Goal: Navigation & Orientation: Find specific page/section

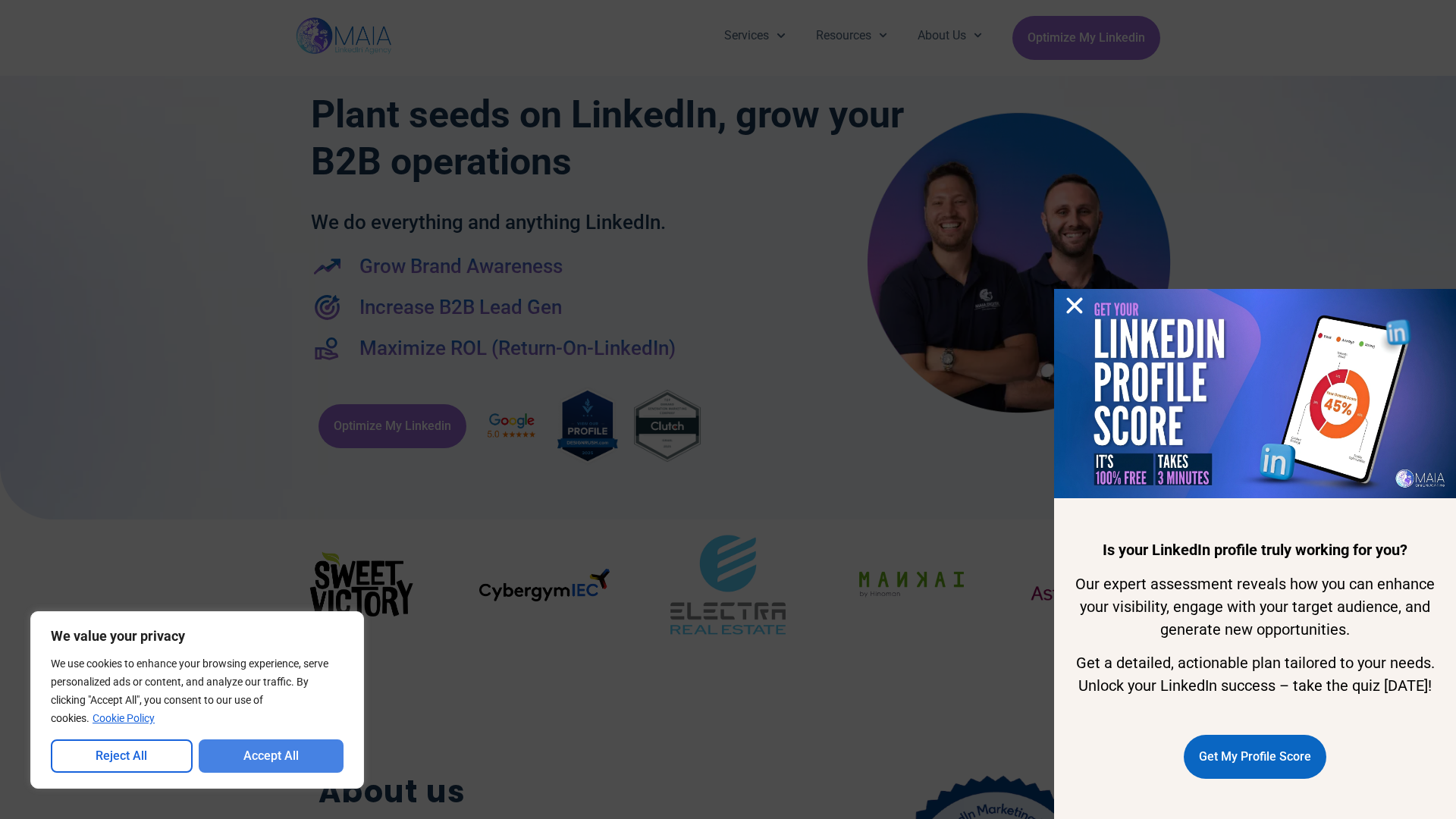
click at [271, 756] on button "Accept All" at bounding box center [271, 756] width 145 height 34
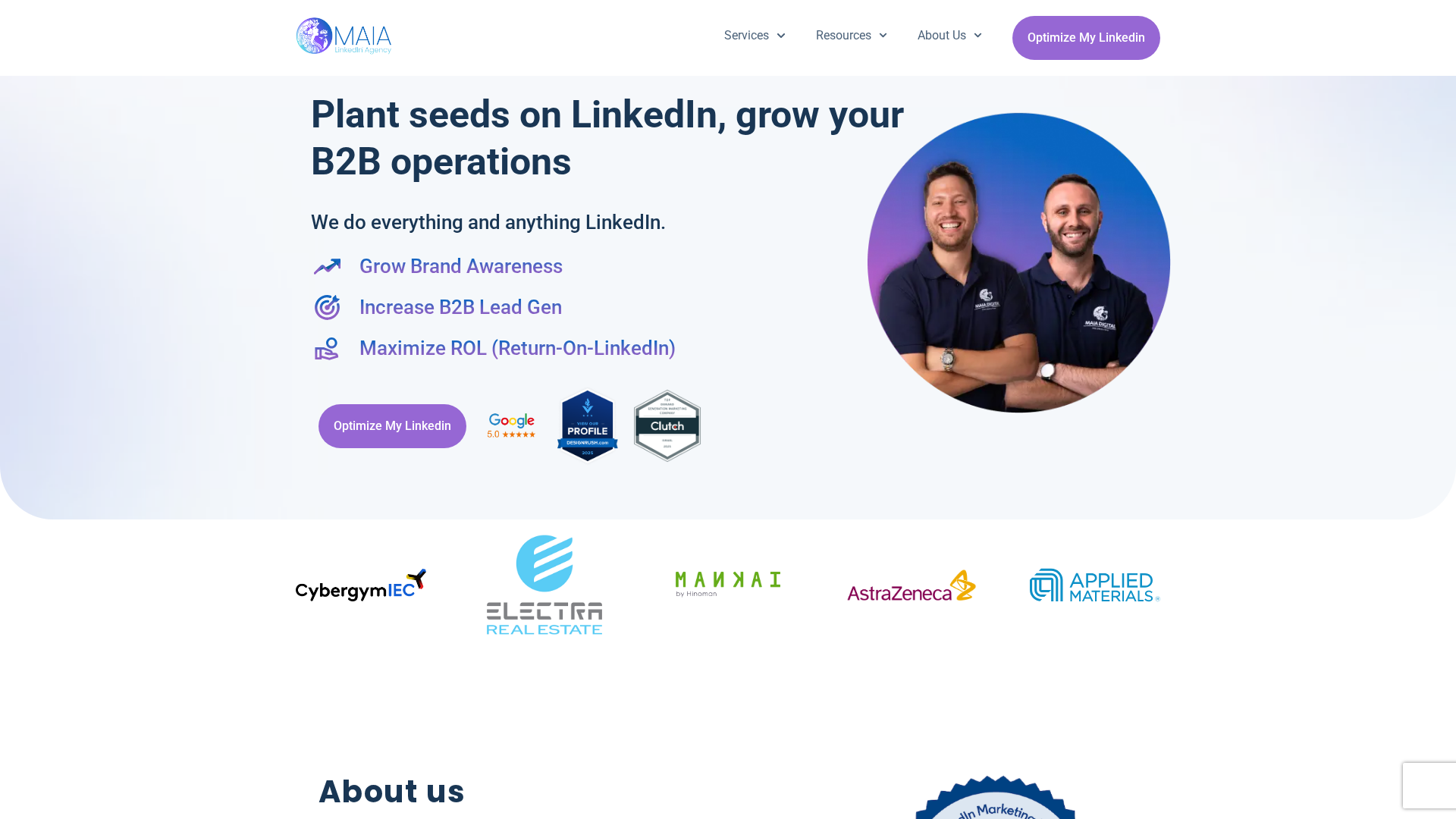
click at [7, 7] on div "Services Company Page Management LinkedIn Ads Personalized Trainings Thought Le…" at bounding box center [728, 38] width 1456 height 76
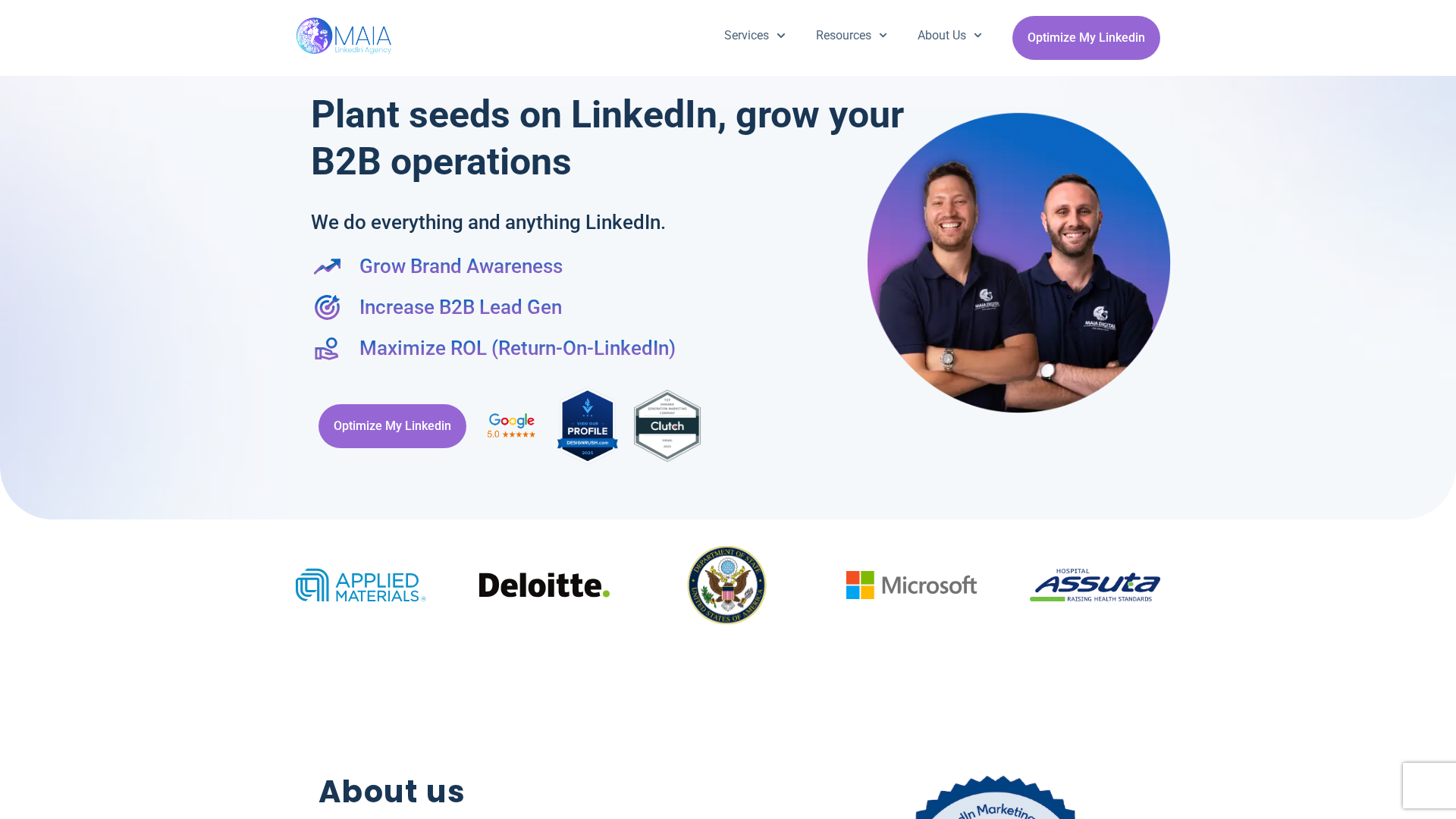
click at [7, 7] on div "Services Company Page Management LinkedIn Ads Personalized Trainings Thought Le…" at bounding box center [728, 38] width 1456 height 76
click at [1449, 7] on div "Services Company Page Management LinkedIn Ads Personalized Trainings Thought Le…" at bounding box center [728, 38] width 1456 height 76
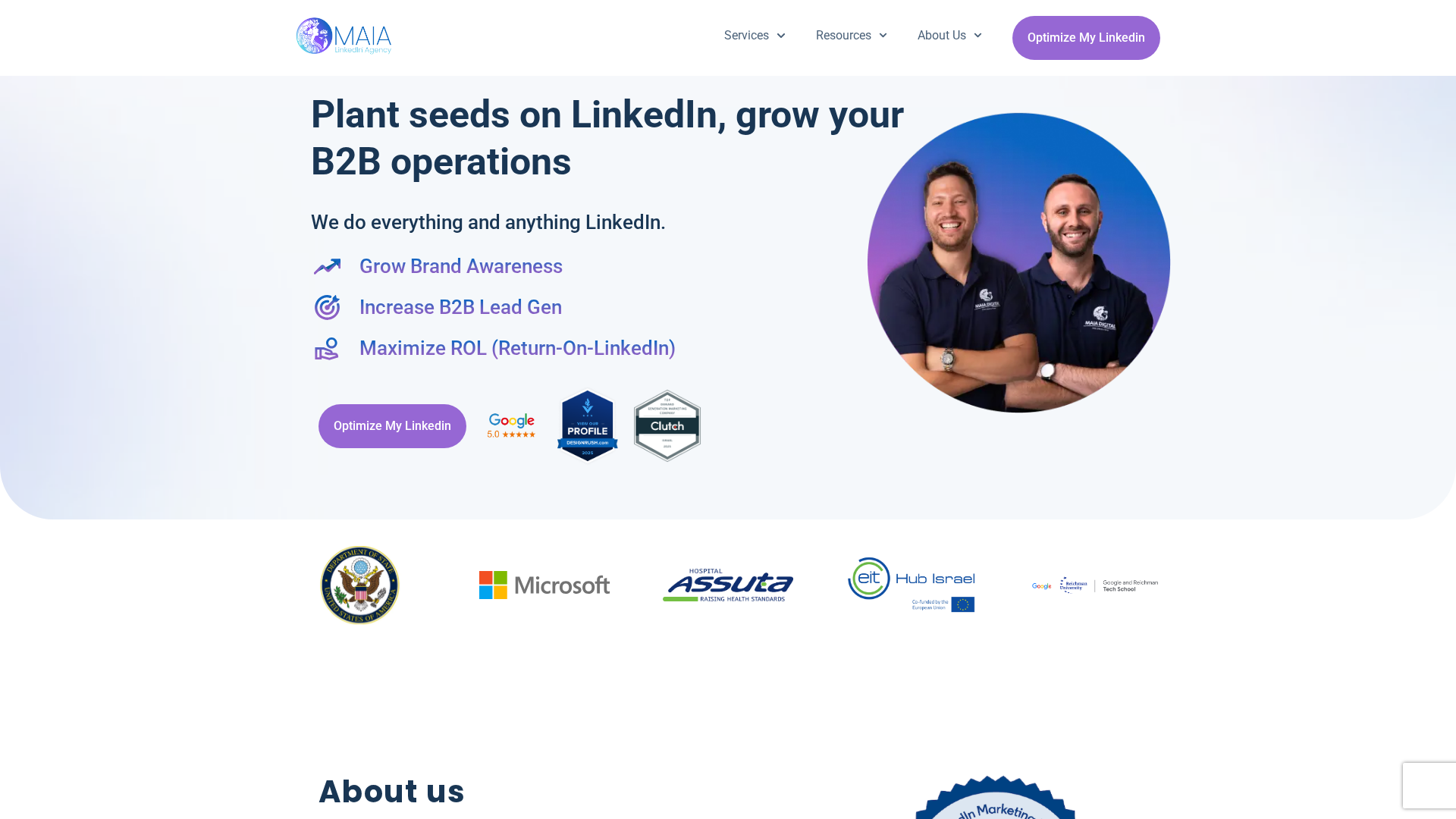
click at [7, 410] on div at bounding box center [728, 252] width 1456 height 535
click at [1449, 410] on div at bounding box center [728, 252] width 1456 height 535
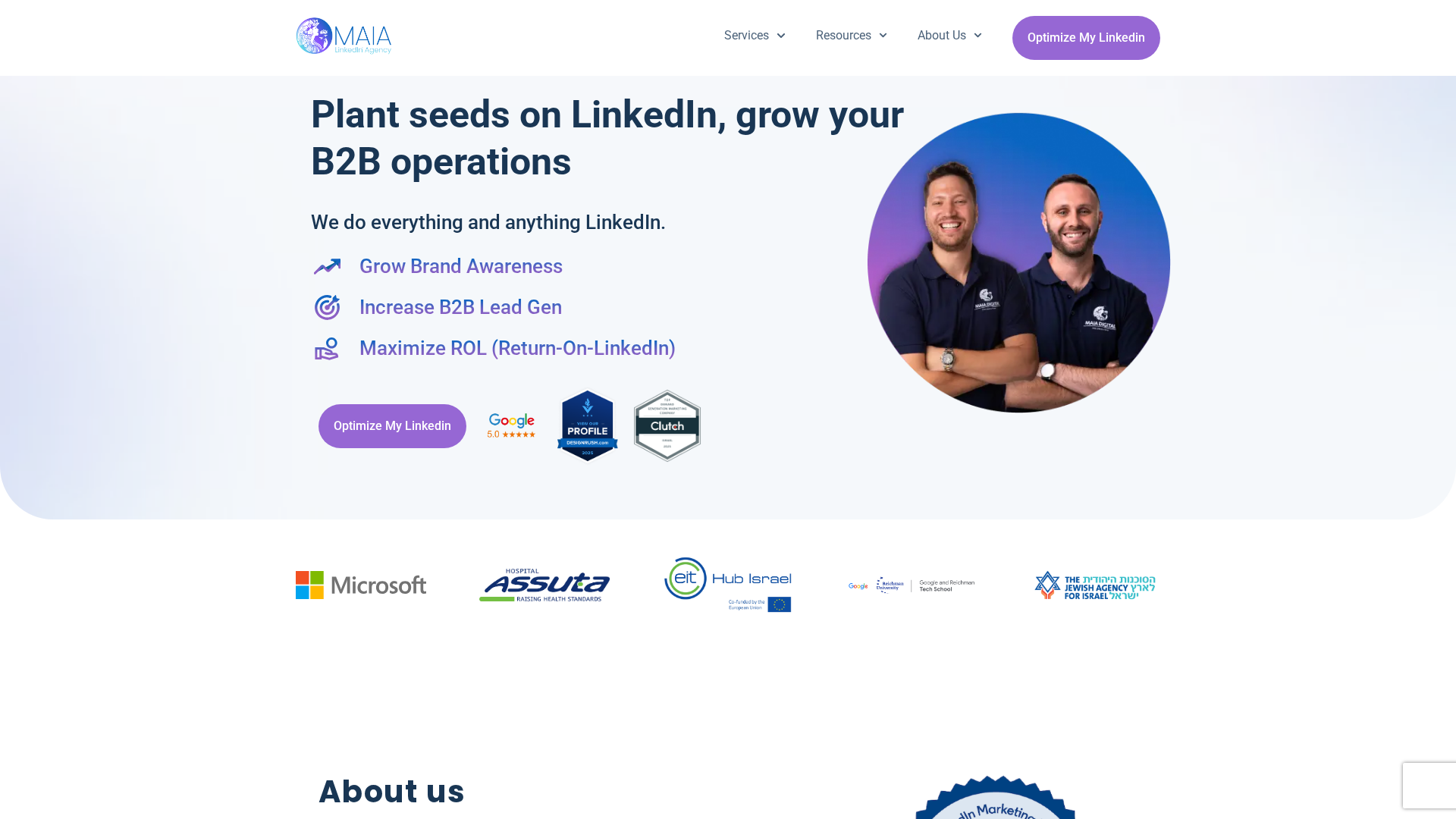
click at [728, 7] on div "Services Company Page Management LinkedIn Ads Personalized Trainings Thought Le…" at bounding box center [728, 38] width 864 height 76
click at [728, 812] on h2 "About us" at bounding box center [532, 792] width 427 height 46
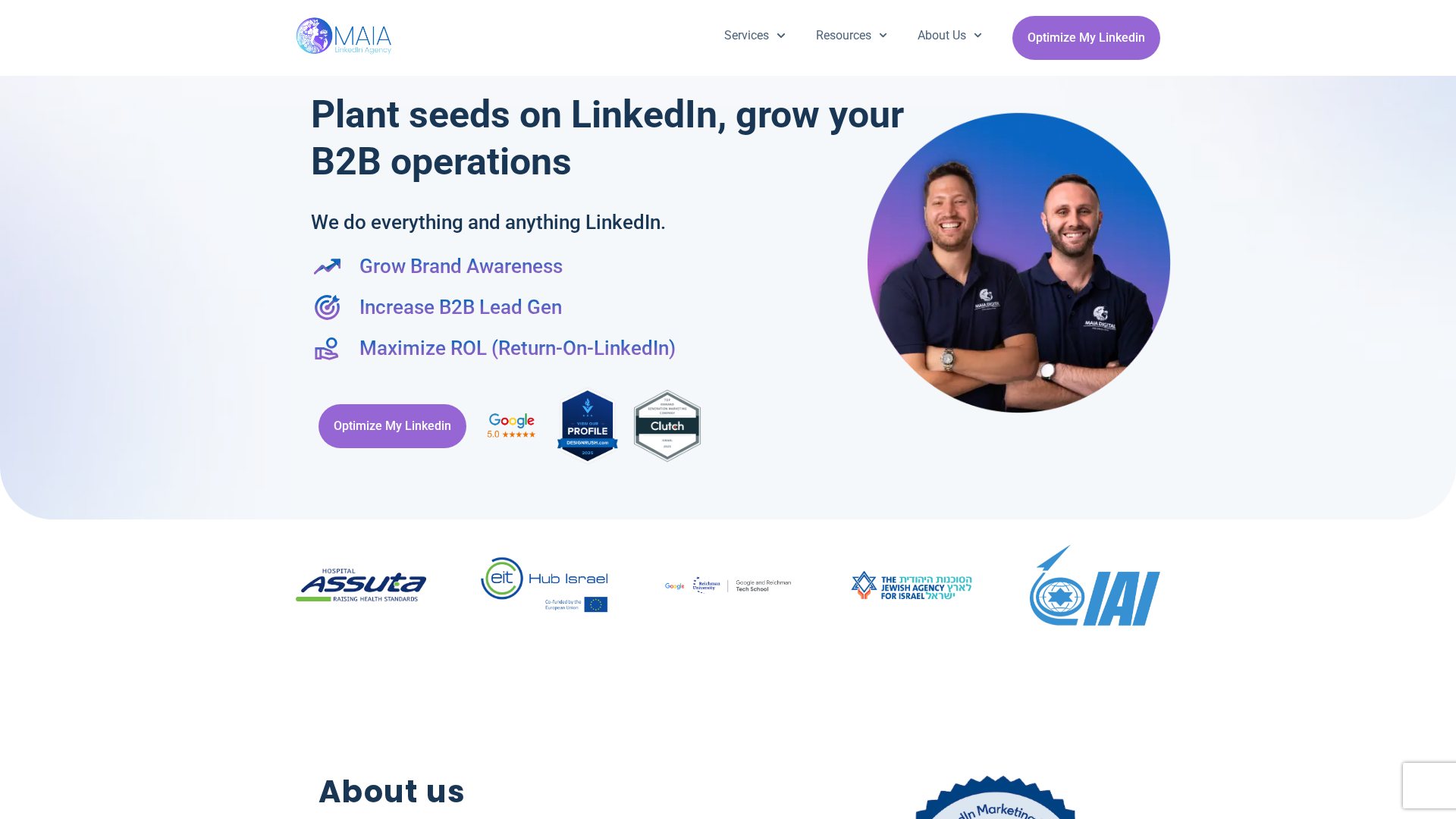
click at [728, 410] on div "Optimize My Linkedin" at bounding box center [728, 426] width 834 height 96
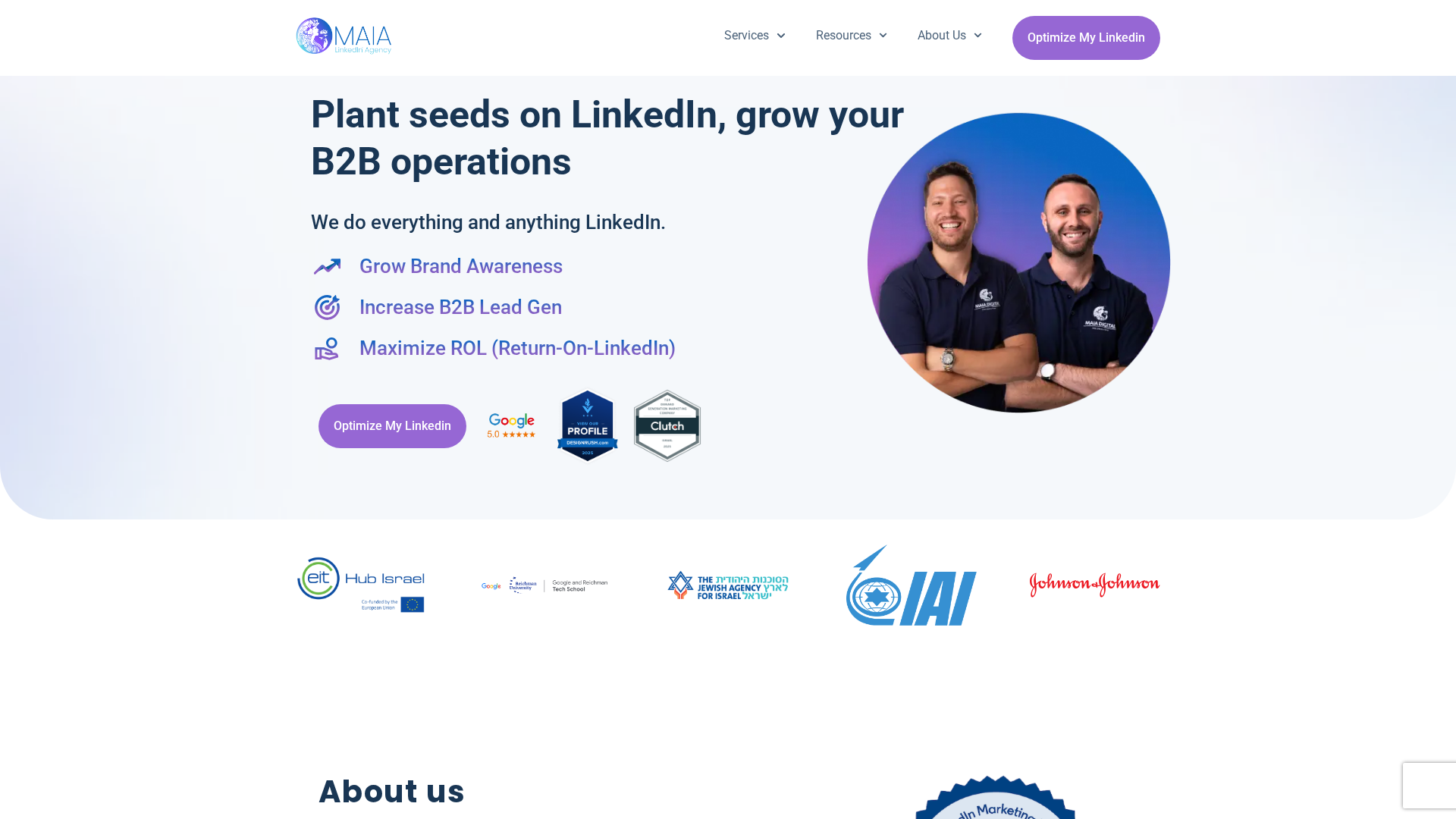
click at [7, 7] on div "Services Company Page Management LinkedIn Ads Personalized Trainings Thought Le…" at bounding box center [728, 38] width 1456 height 76
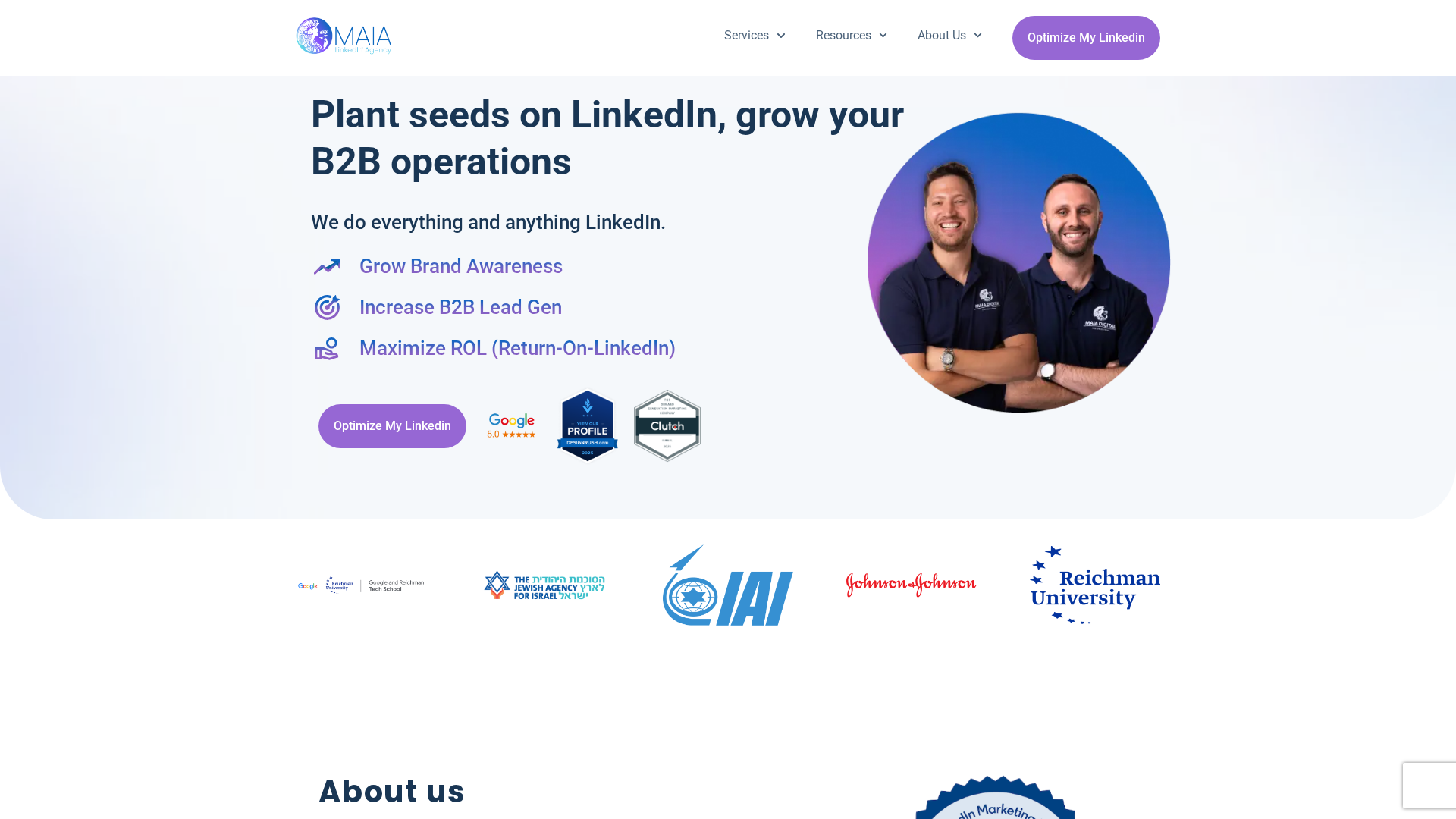
click at [1449, 7] on div "Services Company Page Management LinkedIn Ads Personalized Trainings Thought Le…" at bounding box center [728, 38] width 1456 height 76
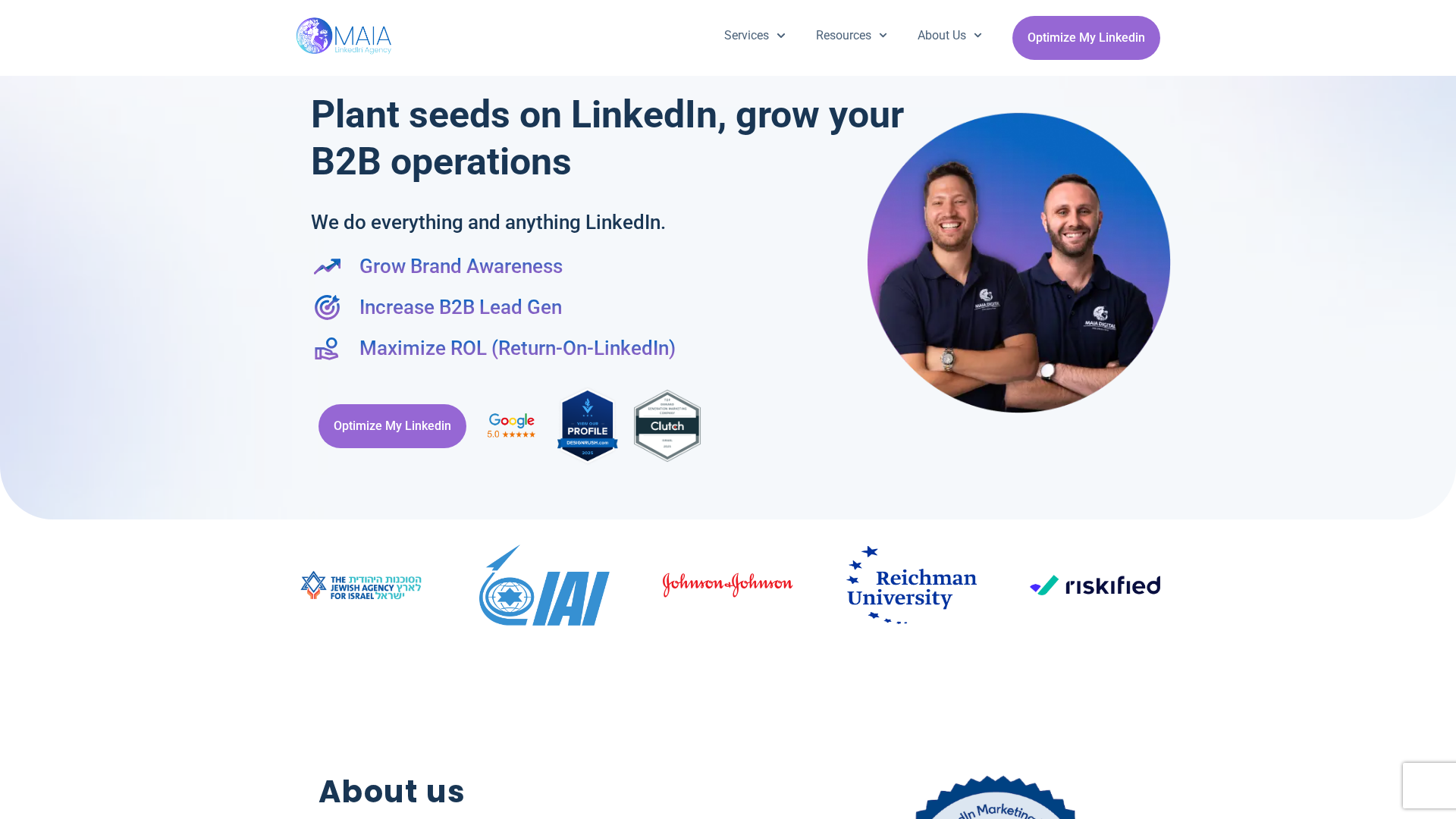
click at [7, 410] on div at bounding box center [728, 252] width 1456 height 535
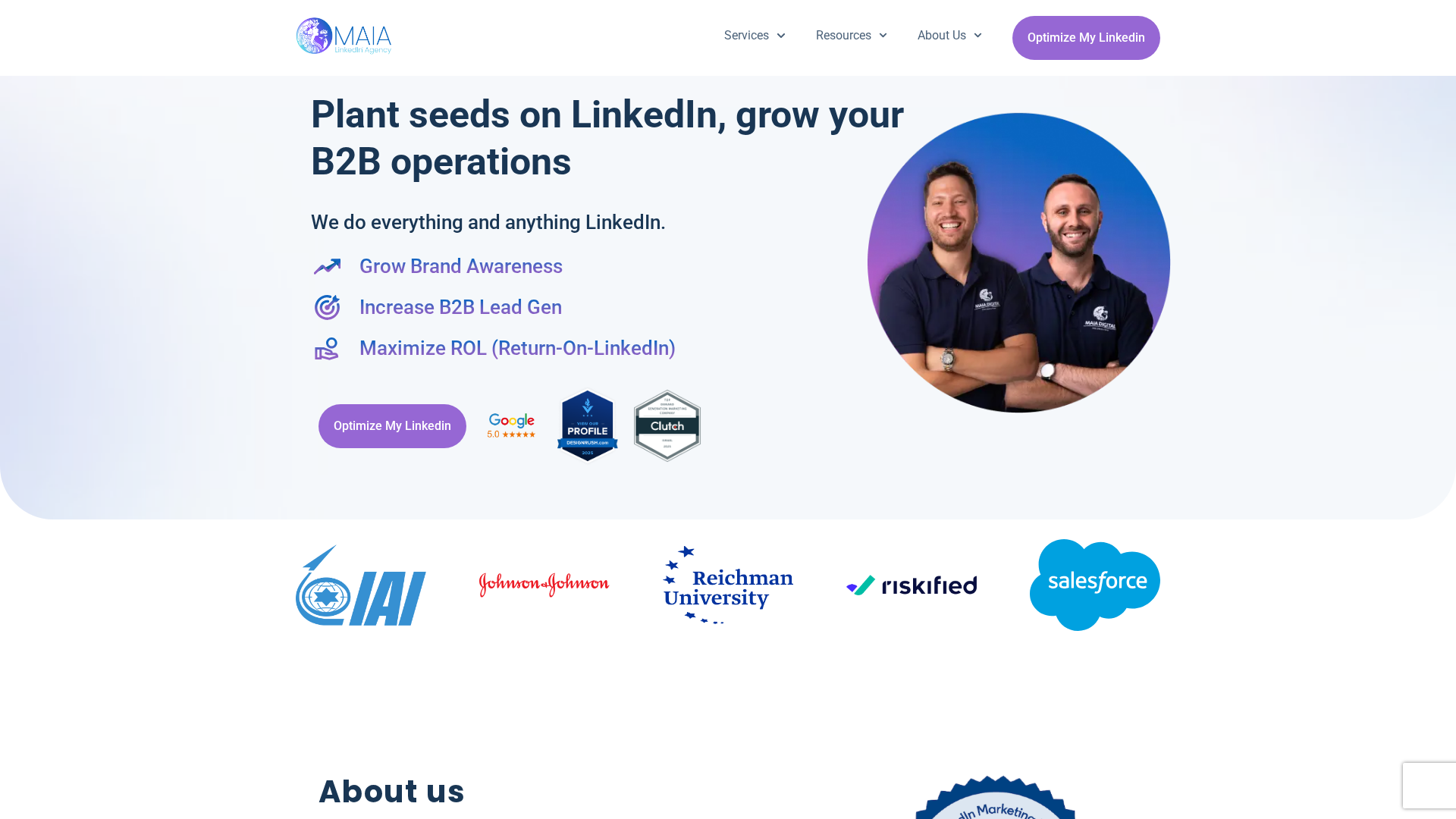
click at [1449, 410] on div at bounding box center [728, 252] width 1456 height 535
click at [728, 7] on div "Services Company Page Management LinkedIn Ads Personalized Trainings Thought Le…" at bounding box center [728, 38] width 864 height 76
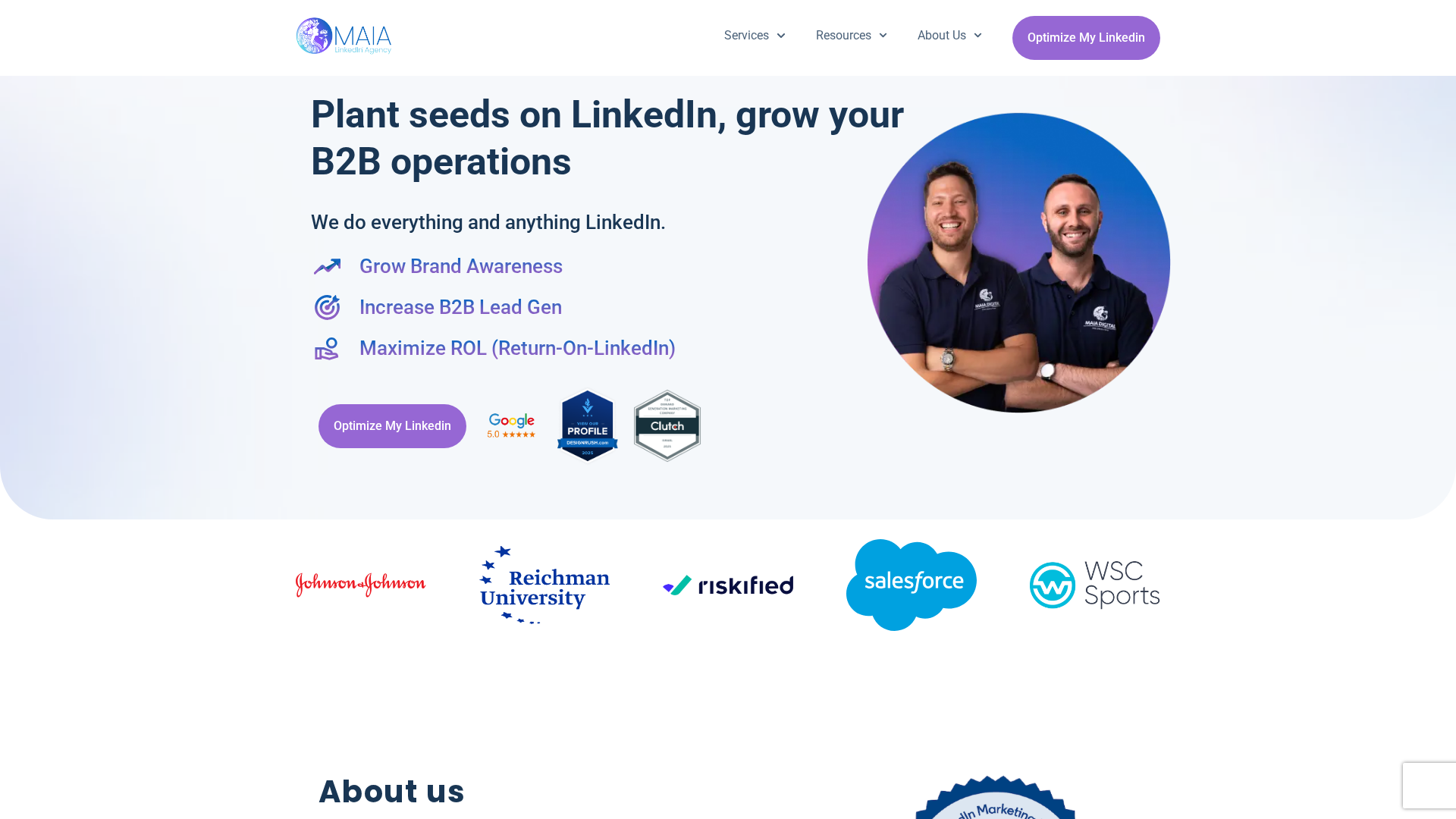
click at [728, 812] on h2 "About us" at bounding box center [532, 792] width 427 height 46
click at [728, 410] on div "Optimize My Linkedin" at bounding box center [728, 426] width 834 height 96
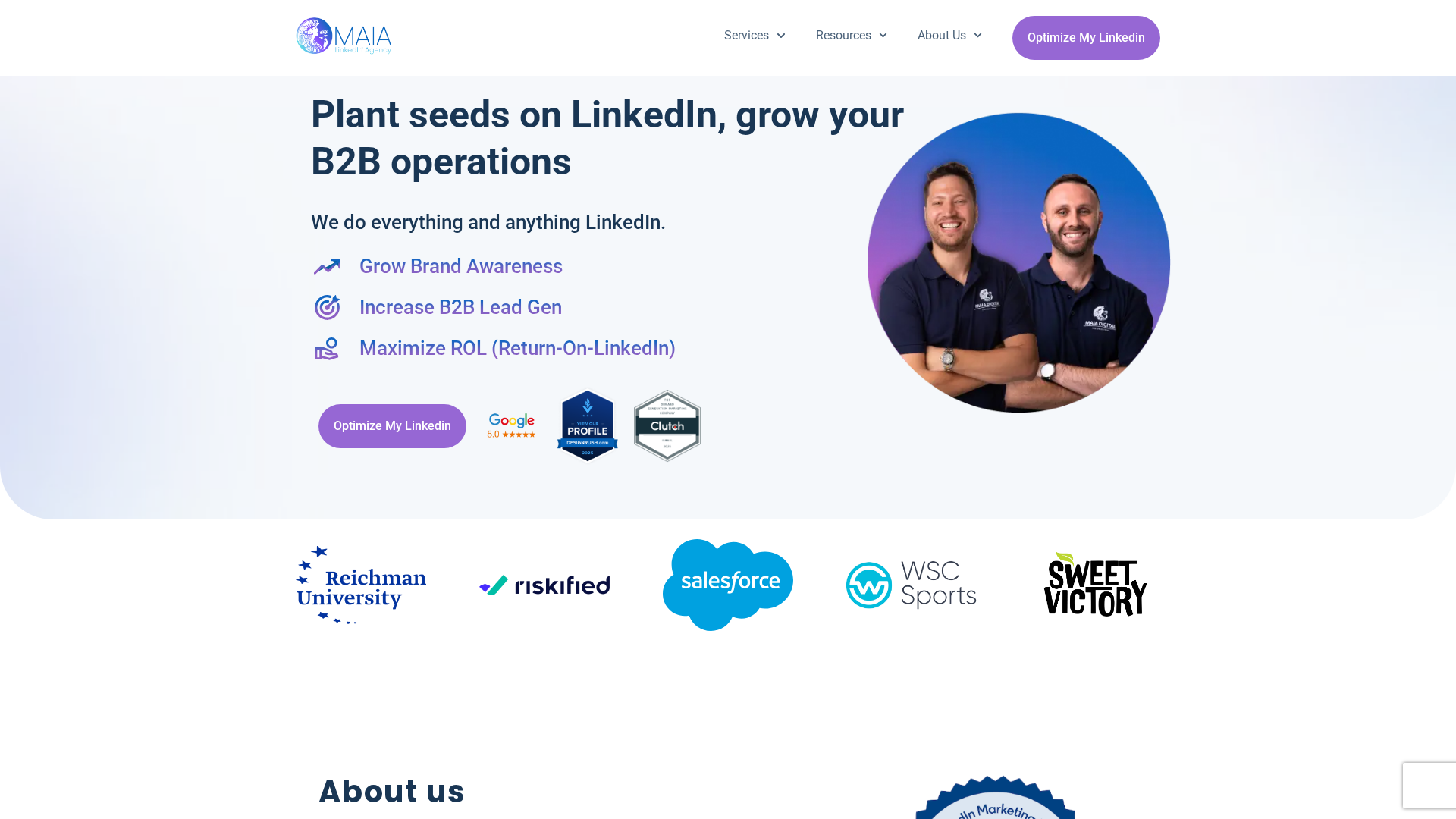
click at [7, 7] on div "Services Company Page Management LinkedIn Ads Personalized Trainings Thought Le…" at bounding box center [728, 38] width 1456 height 76
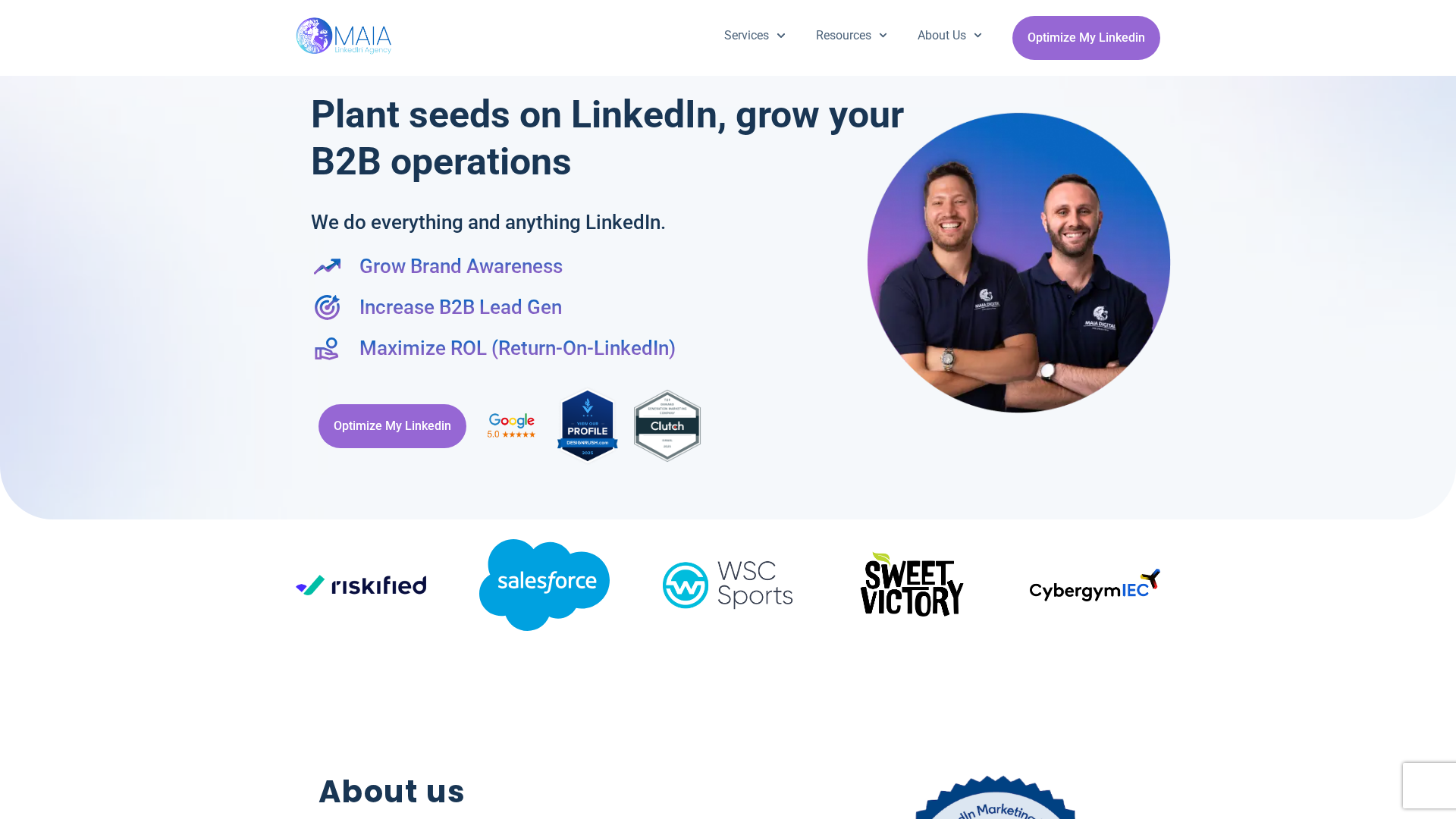
click at [1449, 7] on div "Services Company Page Management LinkedIn Ads Personalized Trainings Thought Le…" at bounding box center [728, 38] width 1456 height 76
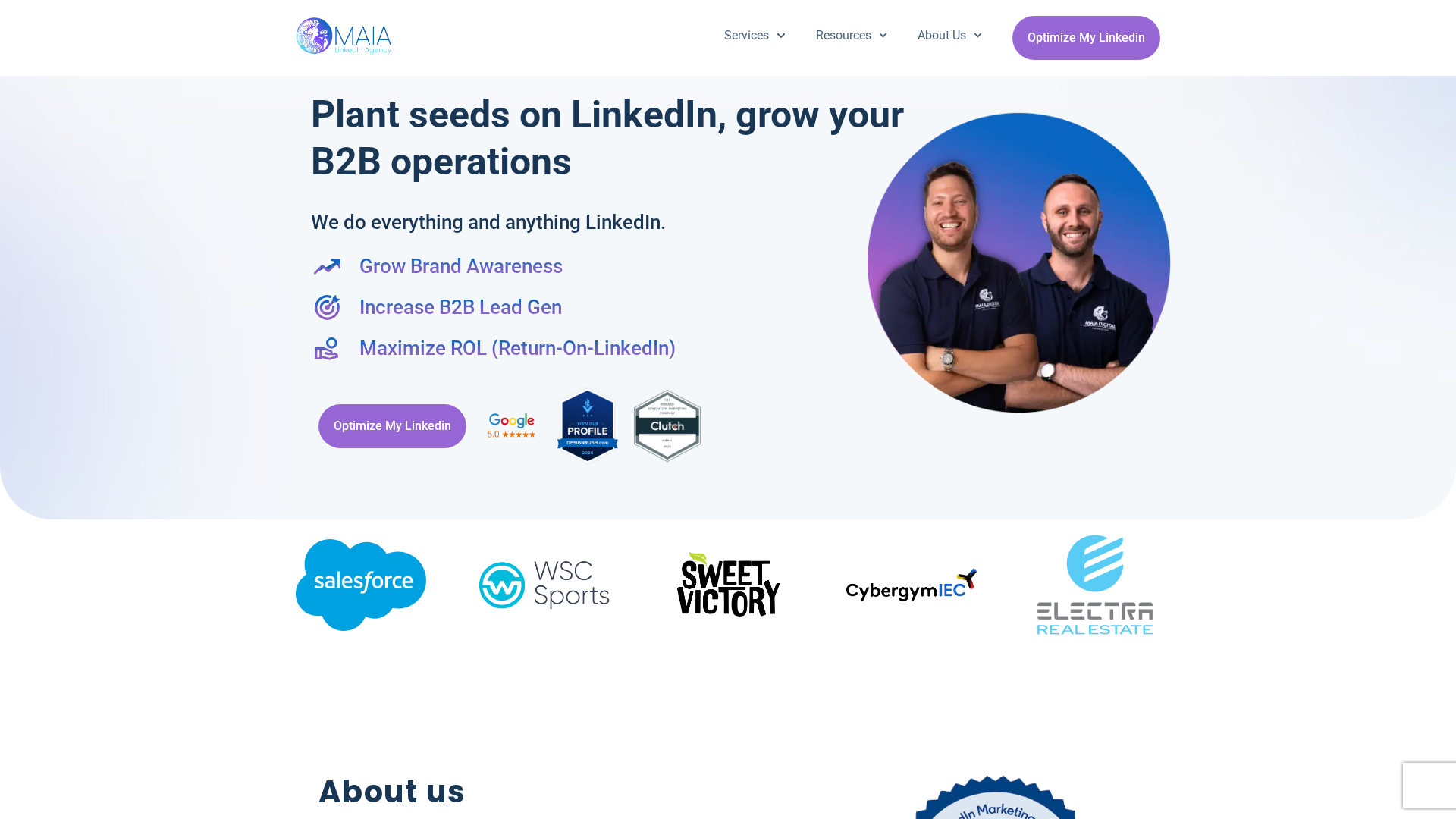
click at [7, 410] on div at bounding box center [728, 252] width 1456 height 535
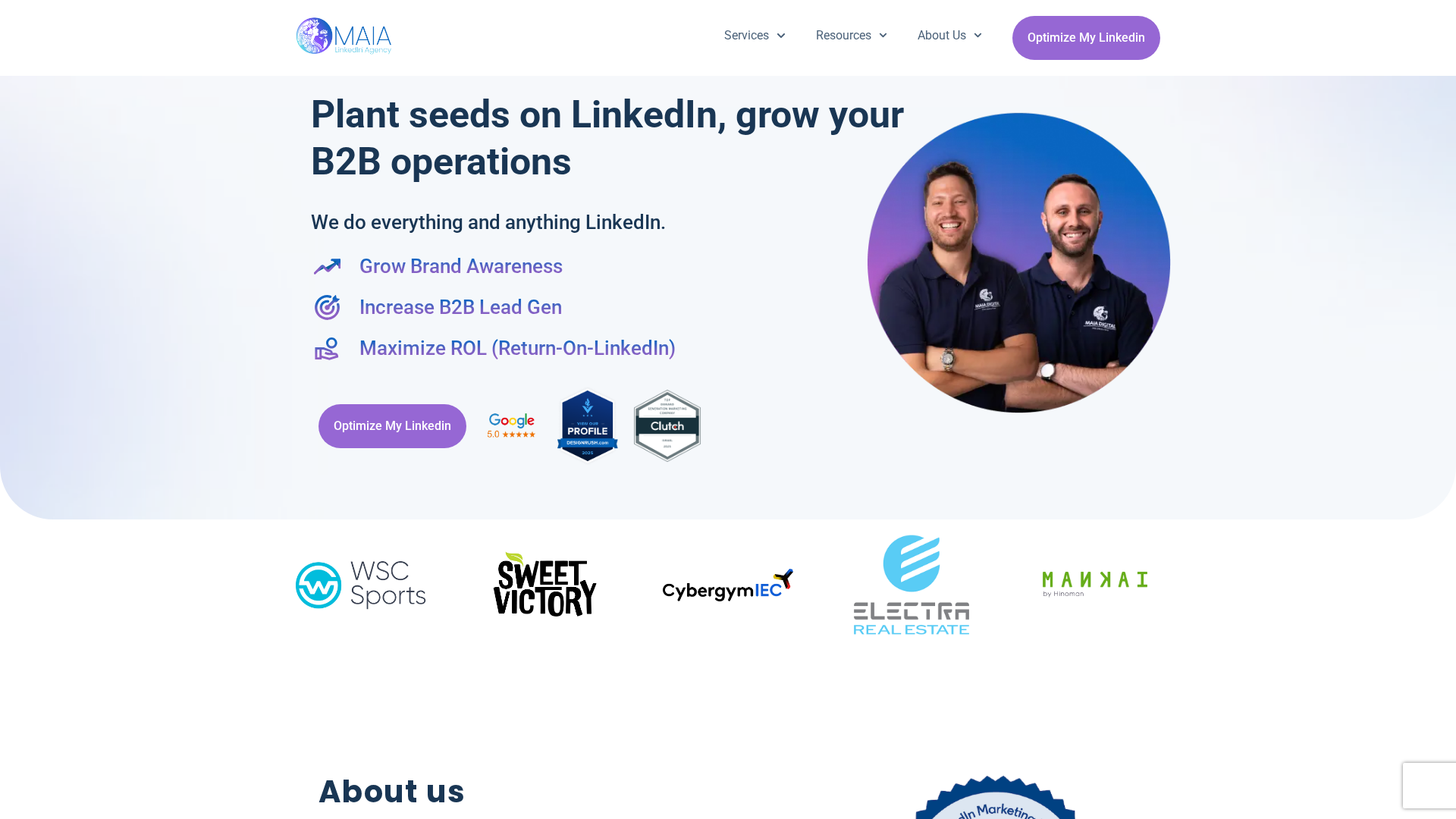
click at [1449, 410] on div at bounding box center [728, 252] width 1456 height 535
click at [728, 7] on div "Services Company Page Management LinkedIn Ads Personalized Trainings Thought Le…" at bounding box center [728, 38] width 864 height 76
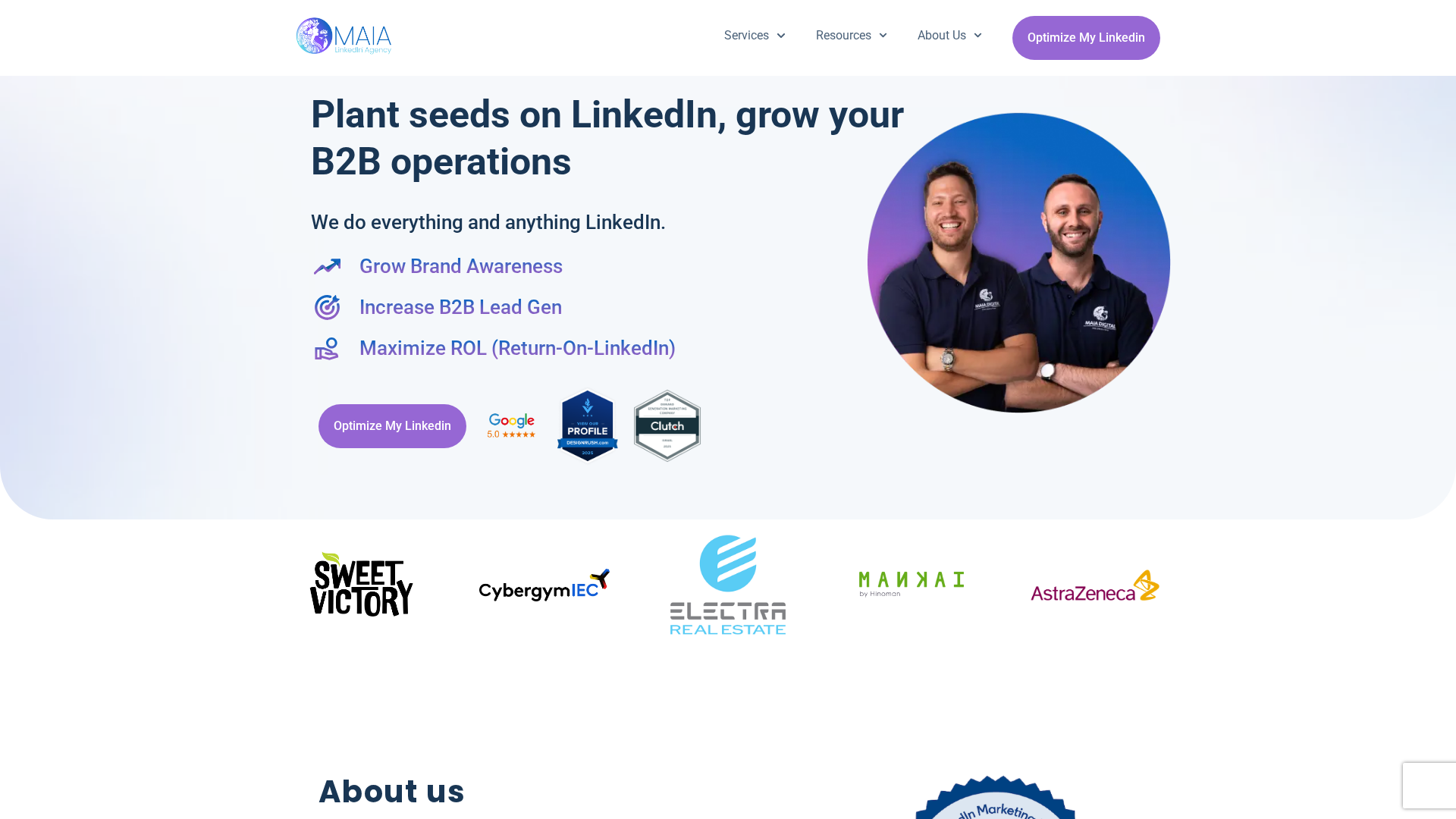
click at [728, 812] on h2 "About us" at bounding box center [532, 792] width 427 height 46
click at [728, 410] on div "Optimize My Linkedin" at bounding box center [728, 426] width 834 height 96
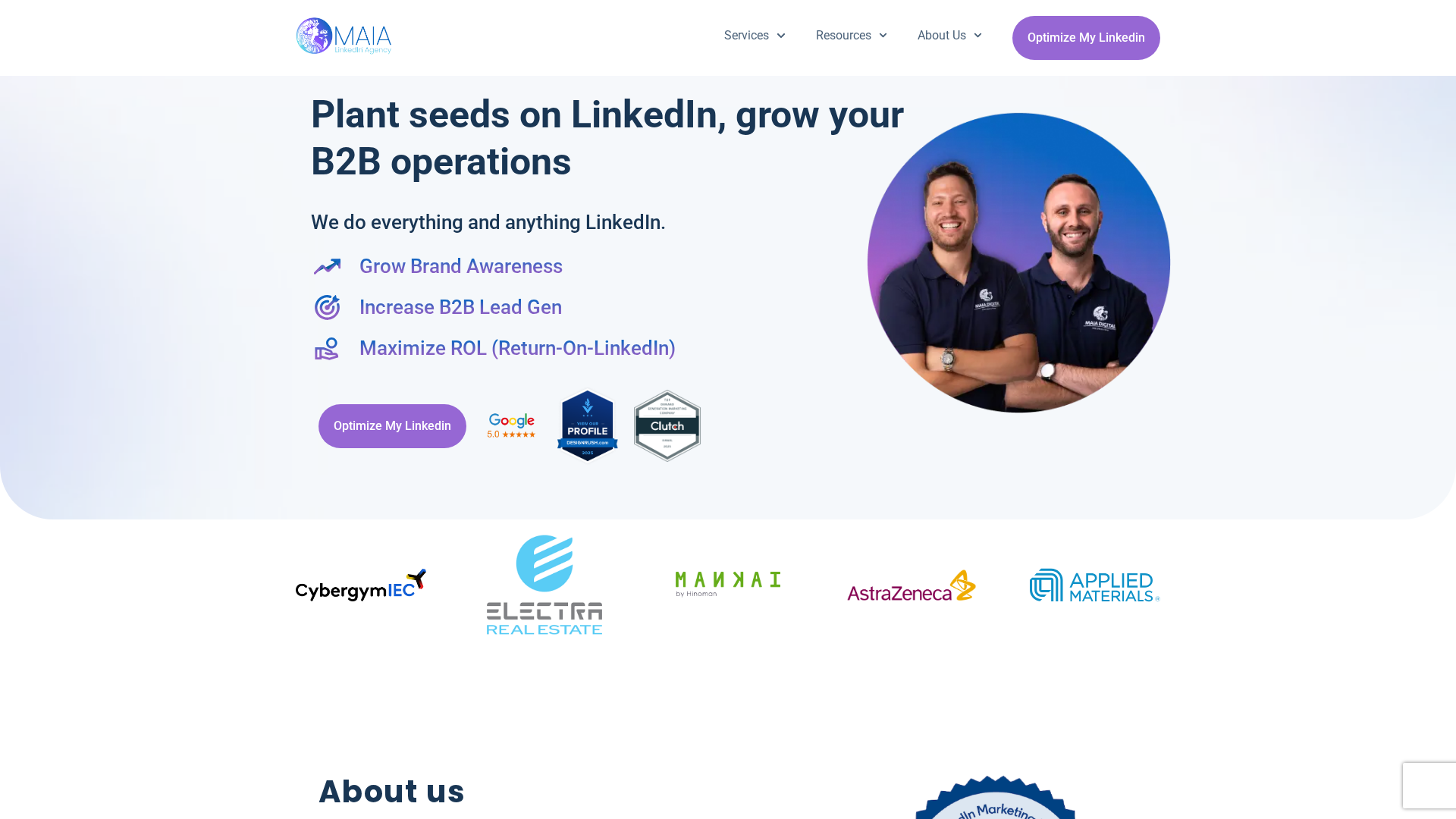
click at [7, 7] on div "Services Company Page Management LinkedIn Ads Personalized Trainings Thought Le…" at bounding box center [728, 38] width 1456 height 76
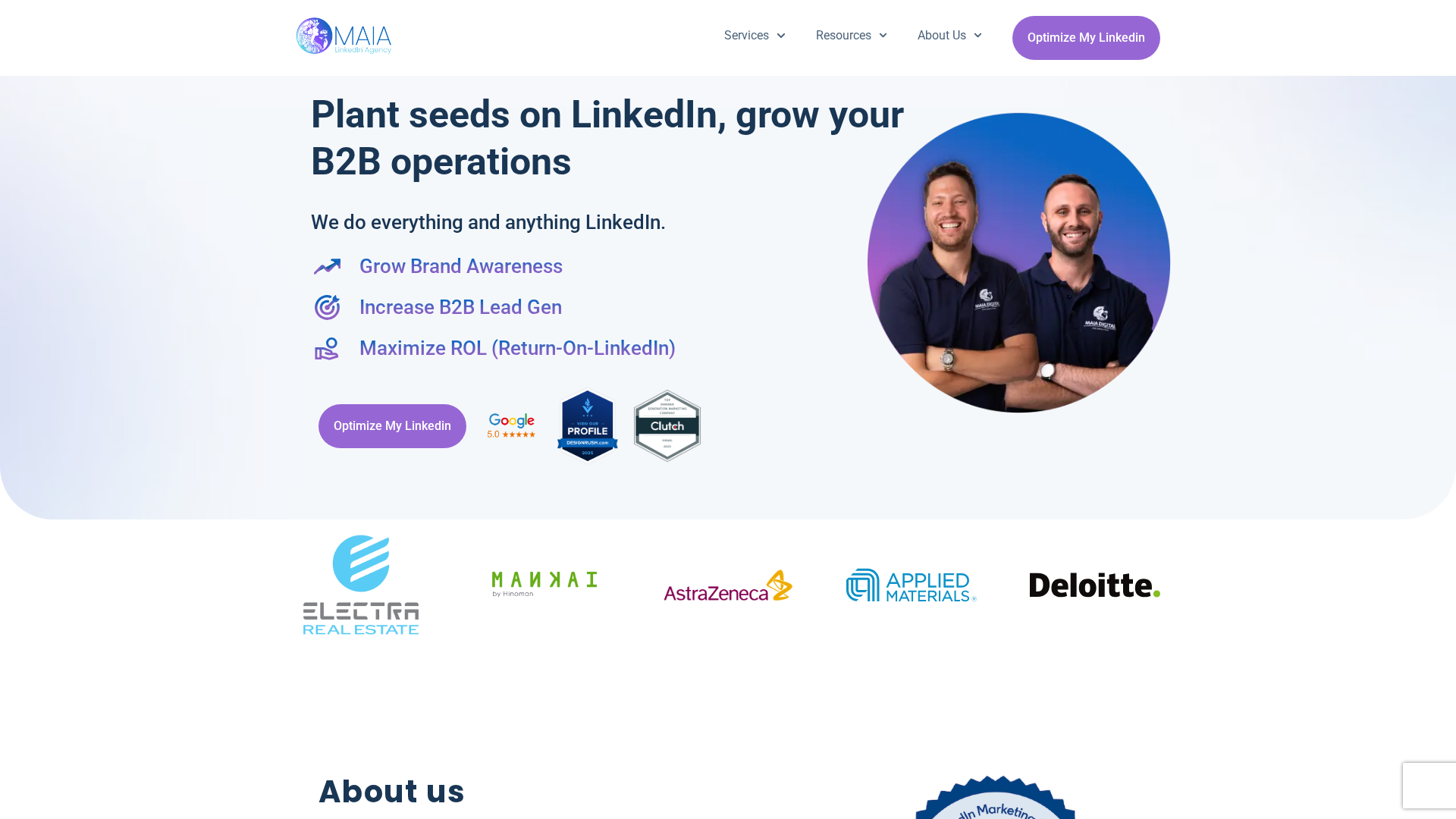
click at [1449, 7] on div "Services Company Page Management LinkedIn Ads Personalized Trainings Thought Le…" at bounding box center [728, 38] width 1456 height 76
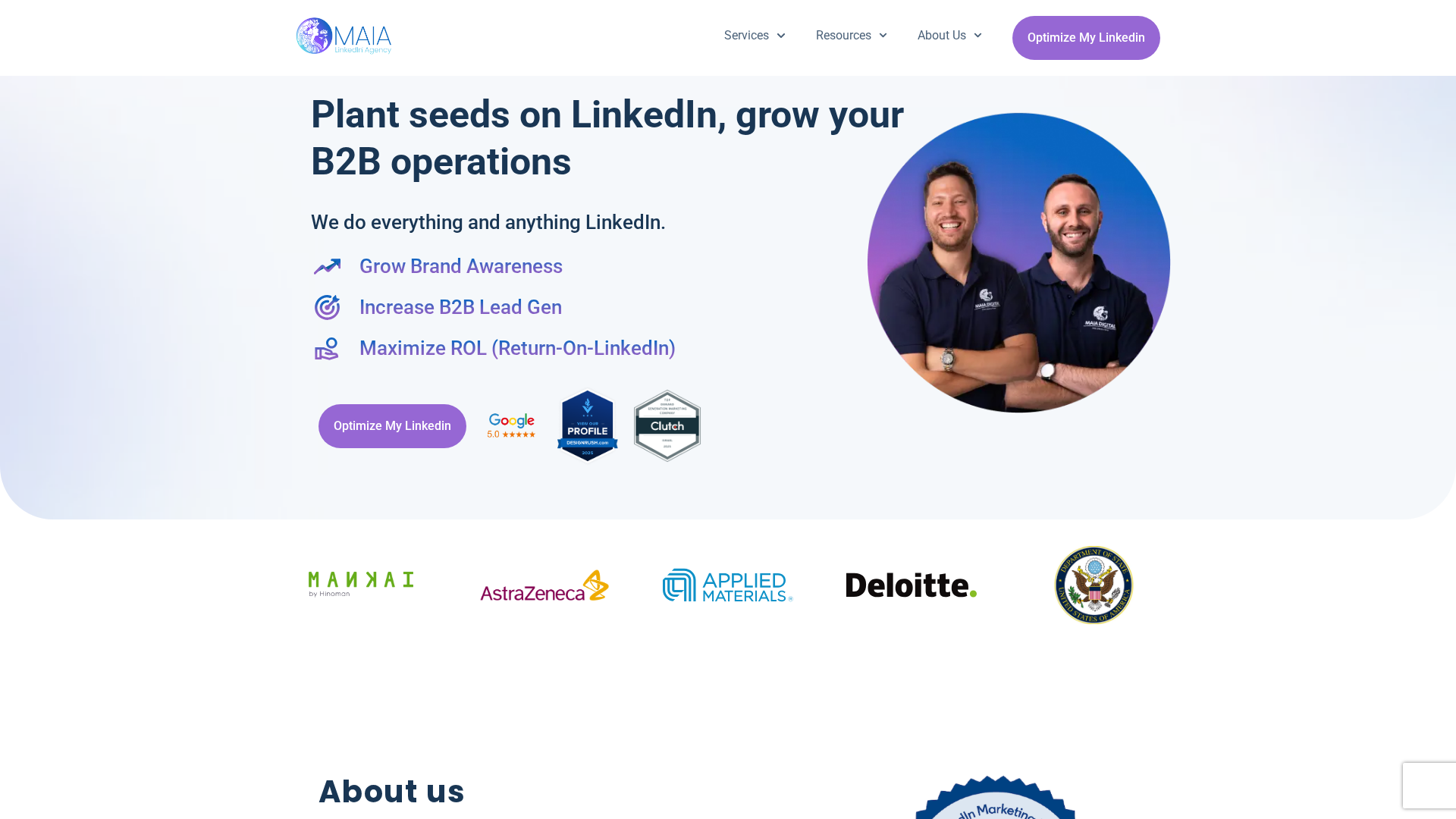
click at [7, 410] on div at bounding box center [728, 252] width 1456 height 535
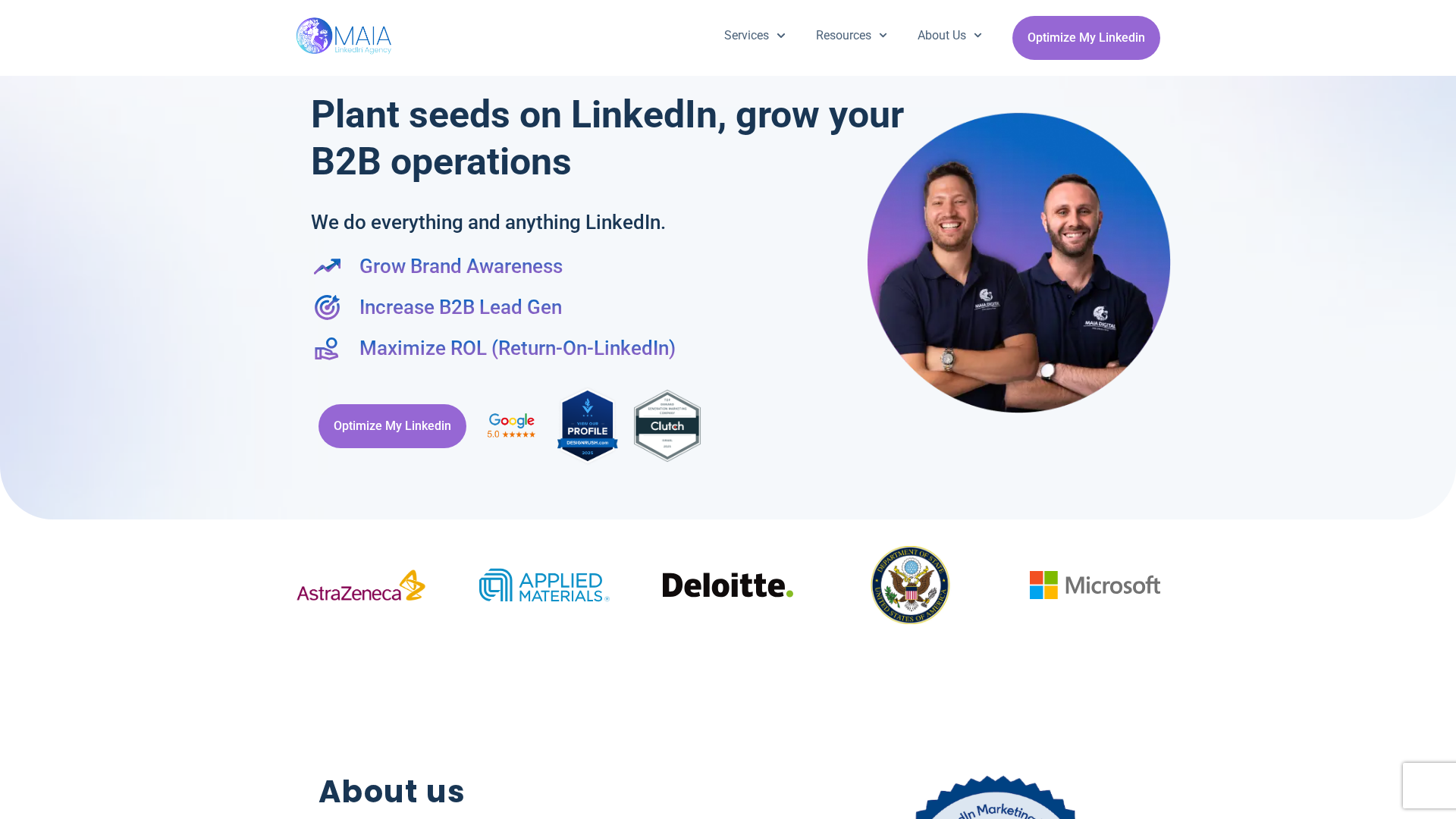
click at [1449, 410] on div at bounding box center [728, 252] width 1456 height 535
click at [728, 7] on div "Services Company Page Management LinkedIn Ads Personalized Trainings Thought Le…" at bounding box center [728, 38] width 864 height 76
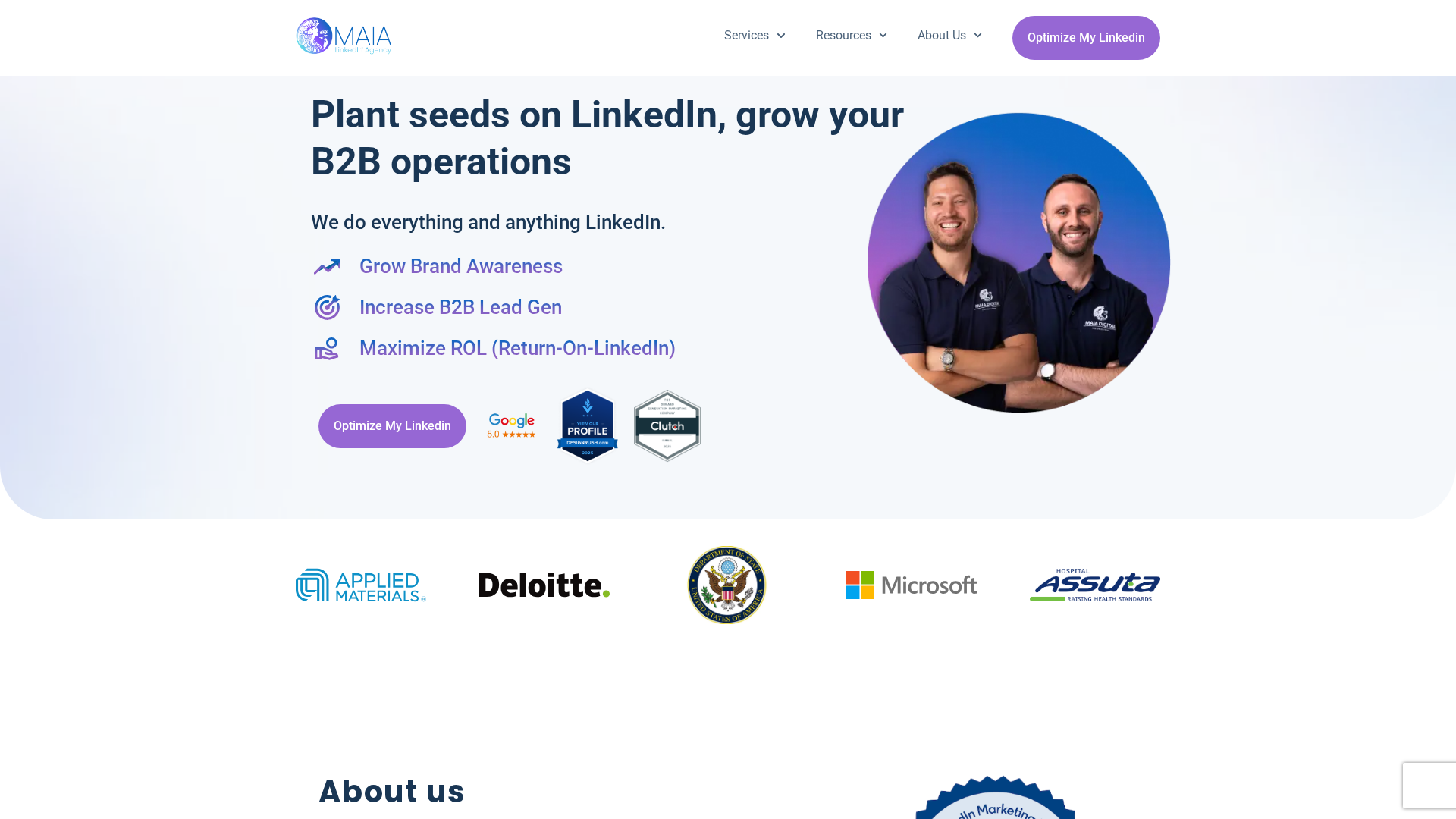
click at [728, 812] on h2 "About us" at bounding box center [532, 792] width 427 height 46
click at [728, 410] on div "Optimize My Linkedin" at bounding box center [728, 426] width 834 height 96
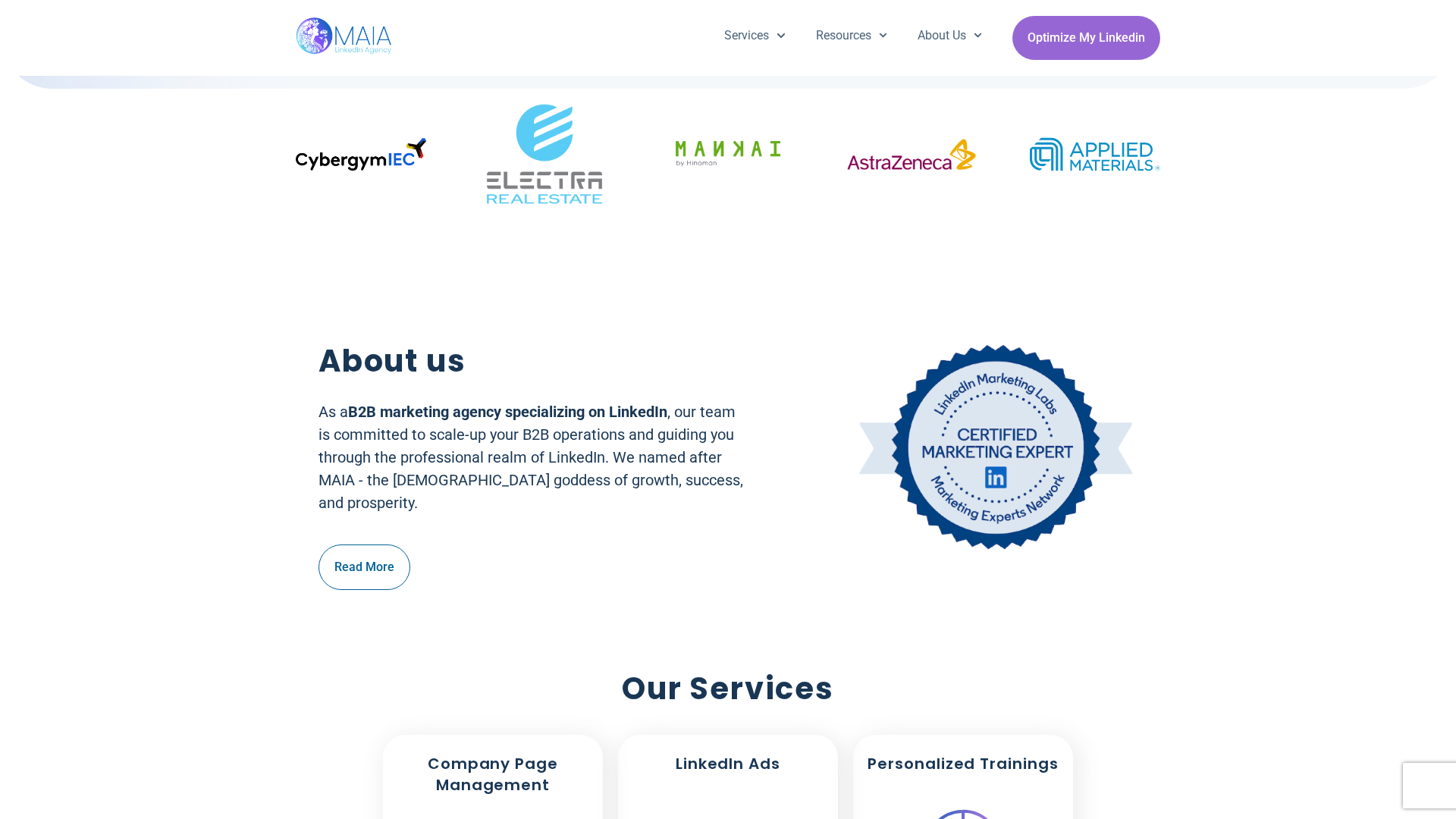
scroll to position [431, 0]
